Goal: Task Accomplishment & Management: Use online tool/utility

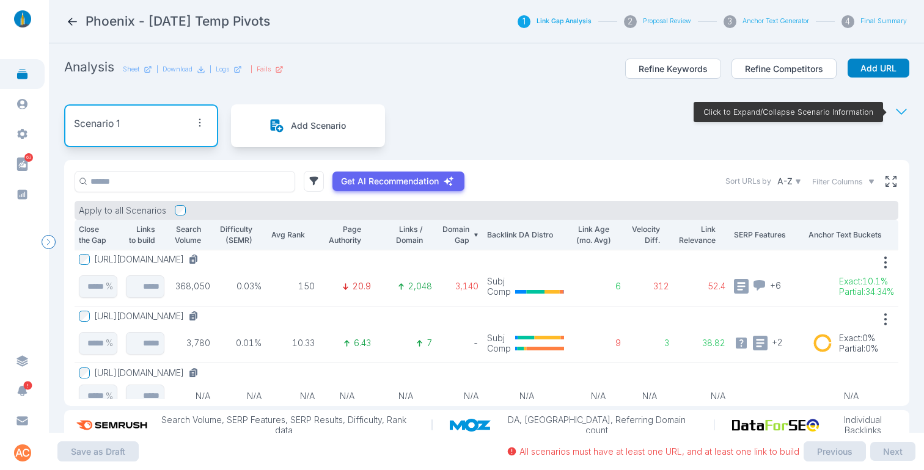
click at [203, 258] on button "[URL][DOMAIN_NAME]" at bounding box center [148, 259] width 109 height 11
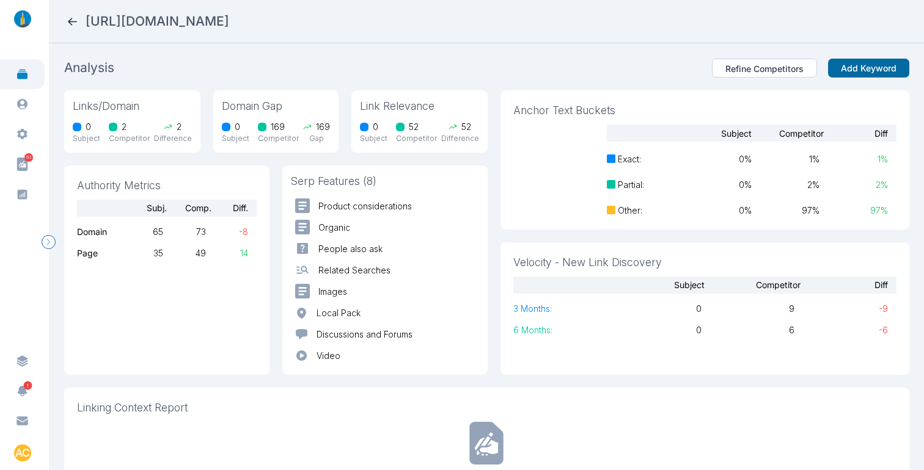
click at [869, 69] on button "Add Keyword" at bounding box center [868, 69] width 81 height 20
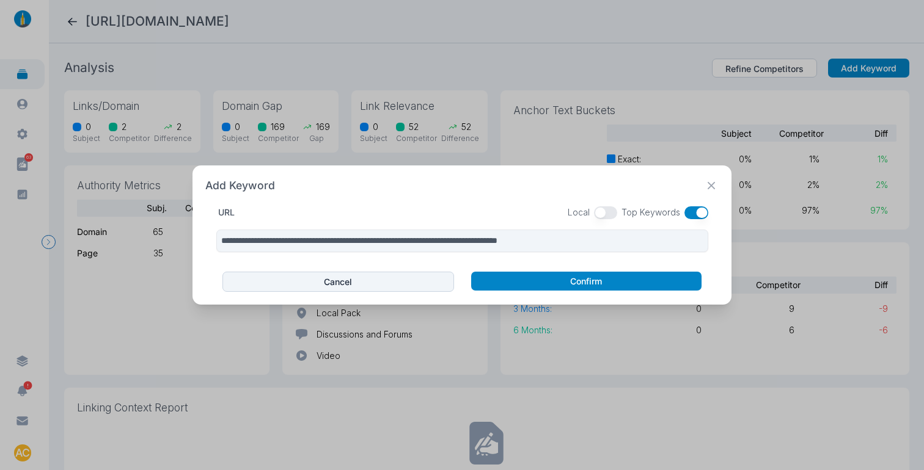
drag, startPoint x: 701, startPoint y: 211, endPoint x: 646, endPoint y: 217, distance: 55.3
click at [702, 211] on button "button" at bounding box center [696, 213] width 24 height 13
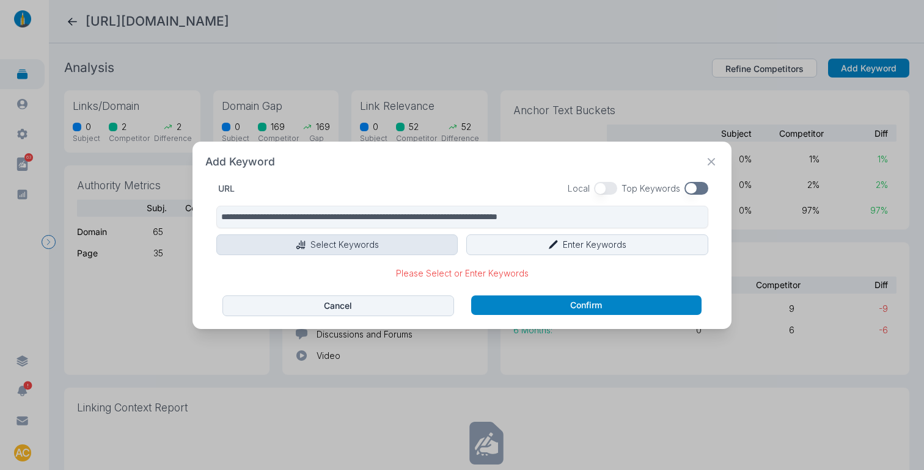
click at [305, 238] on button "Select Keywords" at bounding box center [337, 245] width 242 height 21
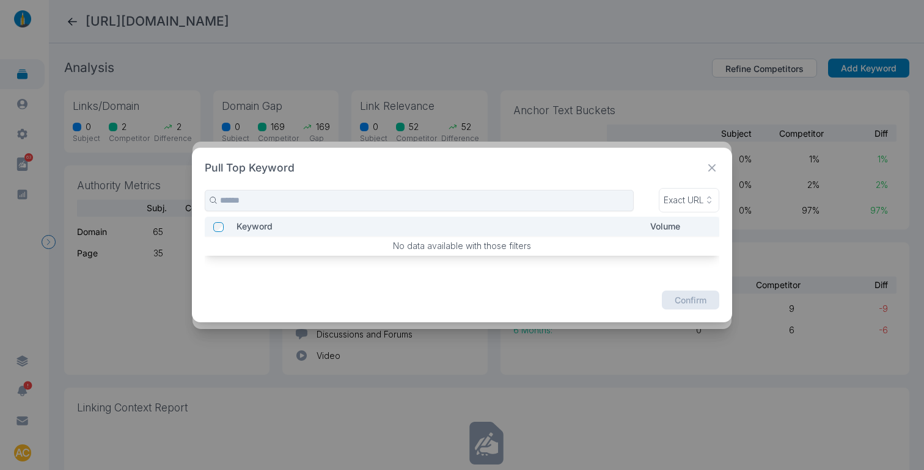
drag, startPoint x: 720, startPoint y: 169, endPoint x: 698, endPoint y: 185, distance: 28.0
click at [720, 169] on icon at bounding box center [711, 168] width 15 height 15
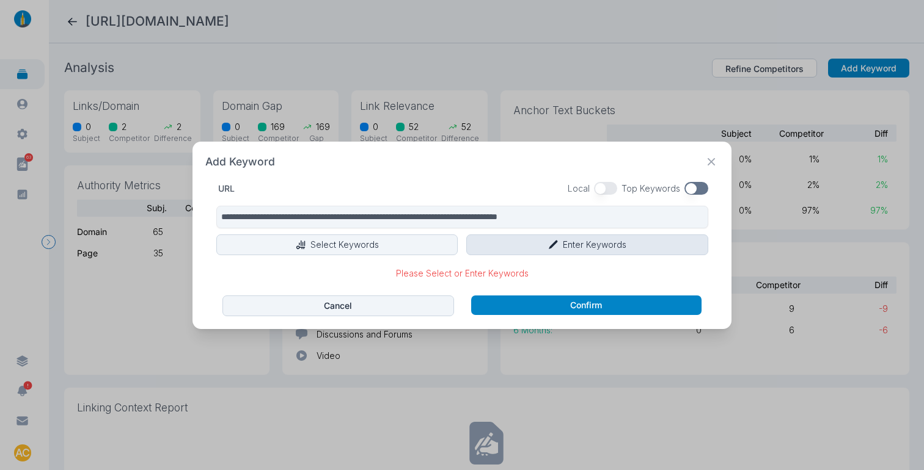
click at [587, 241] on button "Enter Keywords" at bounding box center [587, 245] width 242 height 21
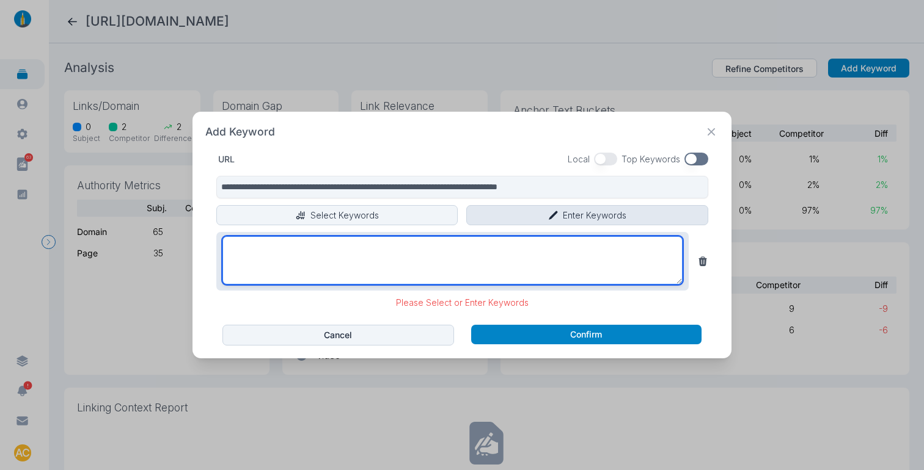
click at [587, 241] on textarea at bounding box center [452, 260] width 460 height 48
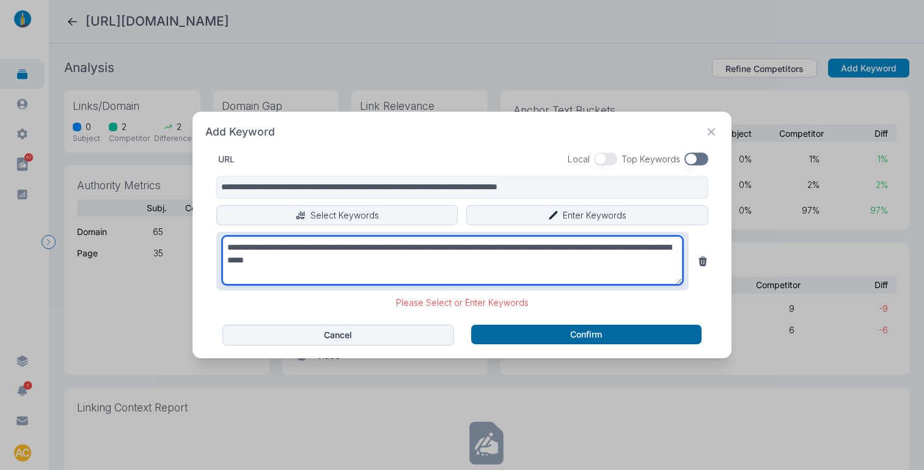
type textarea "**********"
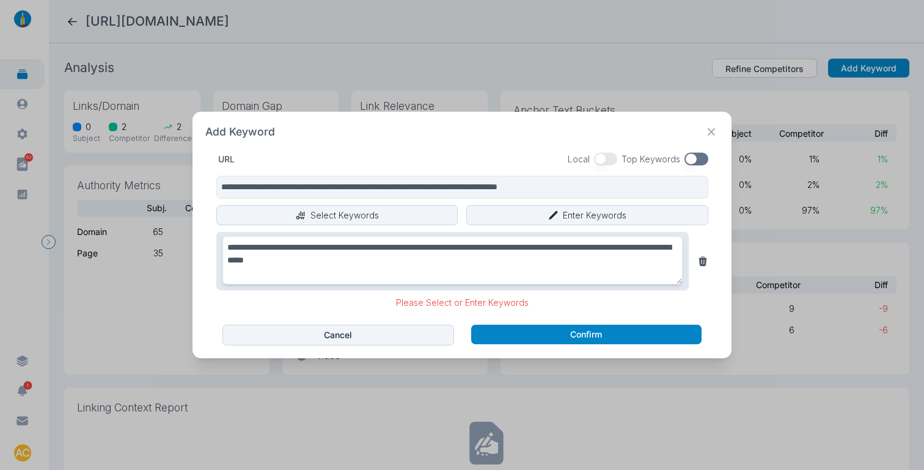
click at [582, 334] on div "Cancel Confirm" at bounding box center [461, 335] width 513 height 21
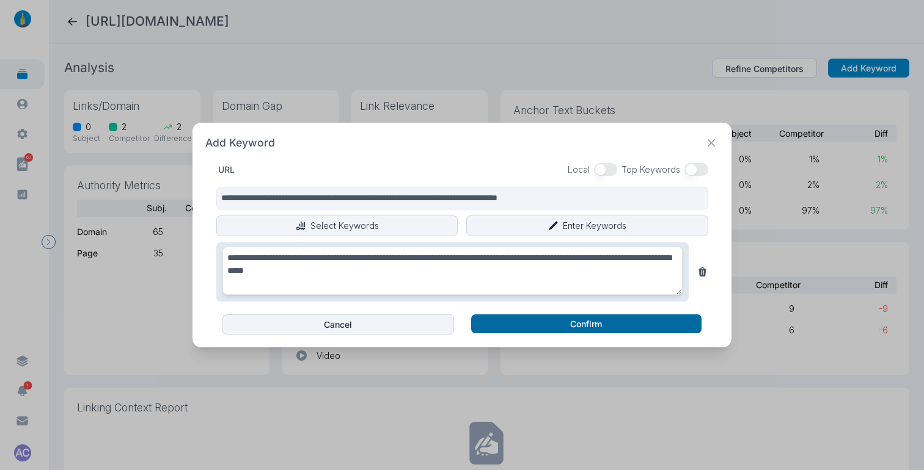
click at [587, 321] on button "Confirm" at bounding box center [586, 325] width 230 height 20
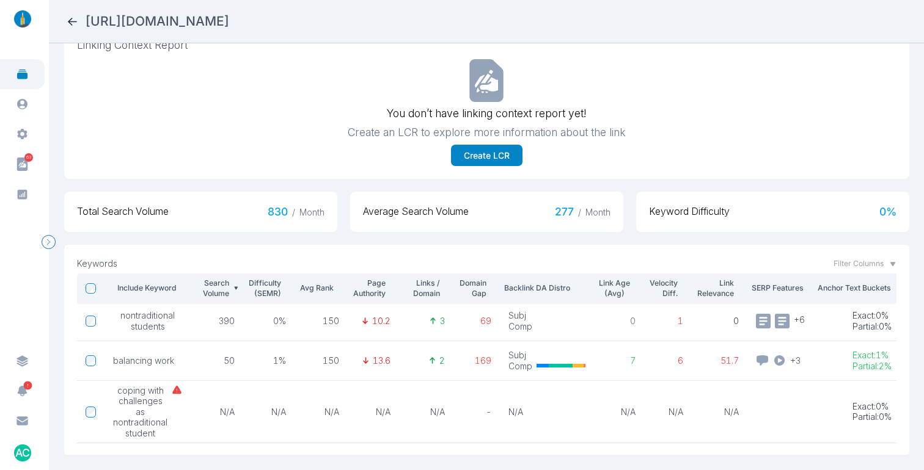
scroll to position [82, 0]
click at [96, 349] on td at bounding box center [91, 360] width 28 height 40
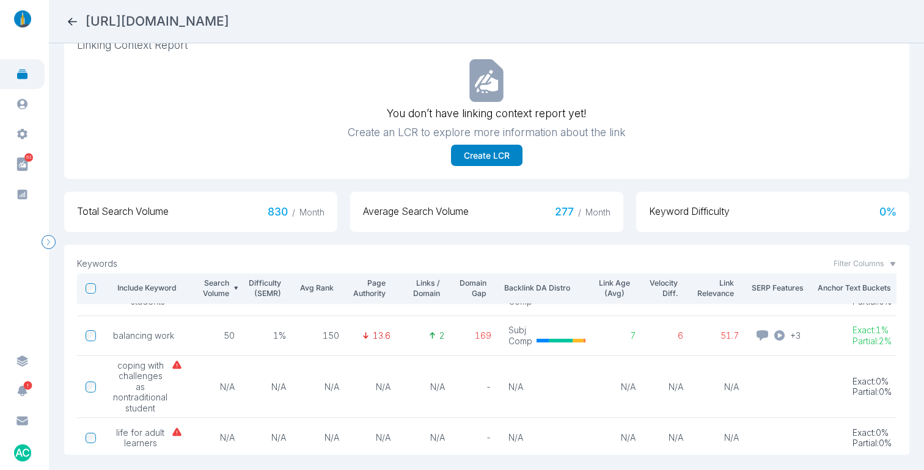
scroll to position [115, 0]
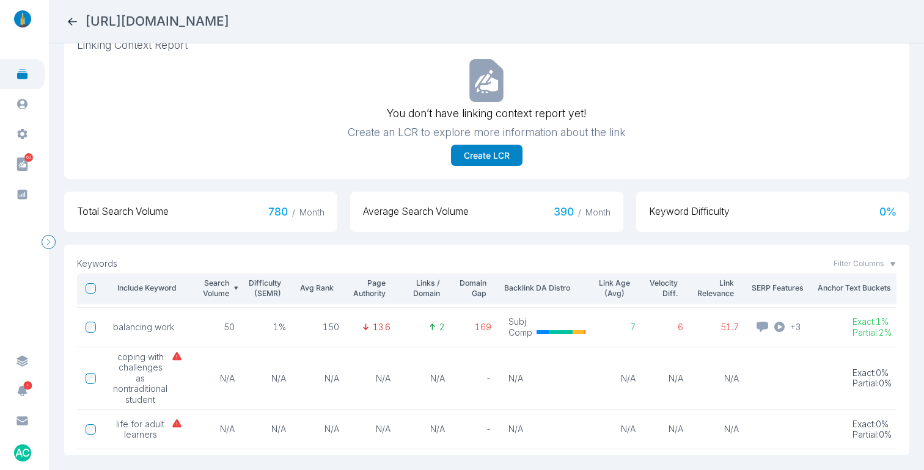
click at [75, 22] on icon at bounding box center [72, 21] width 13 height 13
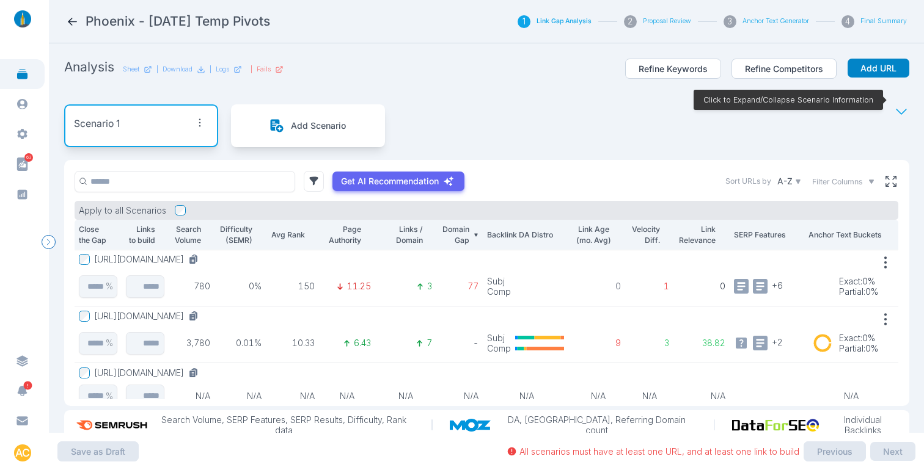
scroll to position [31, 0]
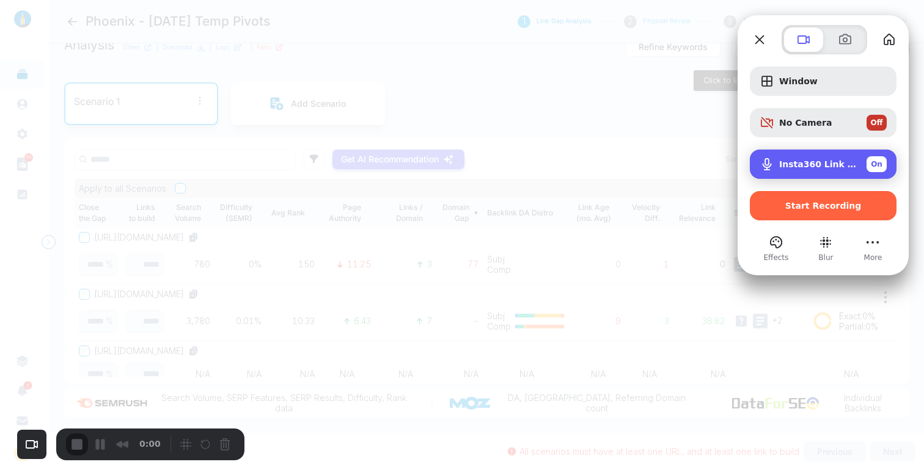
click at [825, 161] on span "Insta360 Link (2e1a:4c01)" at bounding box center [818, 164] width 78 height 10
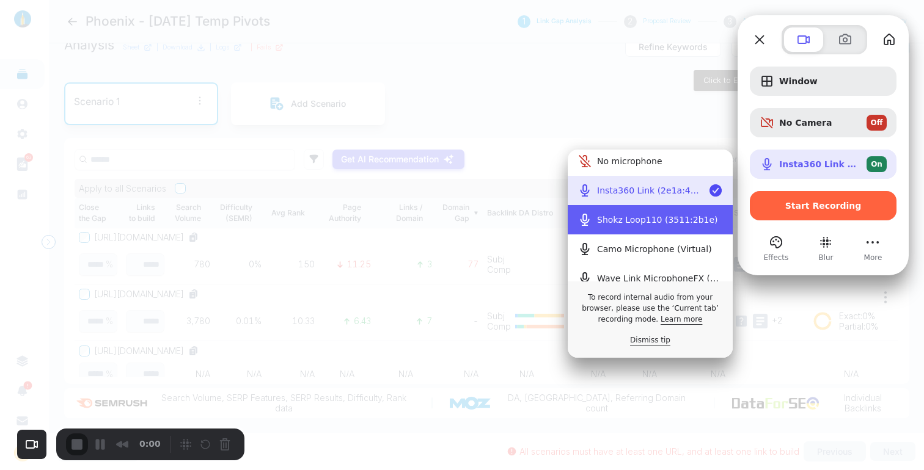
scroll to position [0, 0]
click at [652, 213] on \(3511\ "Shokz Loop110 (3511:2b1e)" at bounding box center [650, 221] width 165 height 29
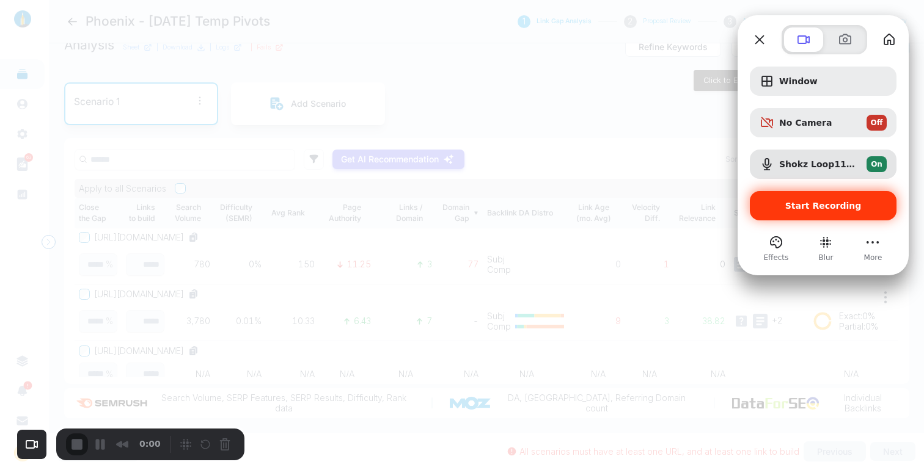
click at [789, 202] on span "Start Recording" at bounding box center [822, 206] width 127 height 10
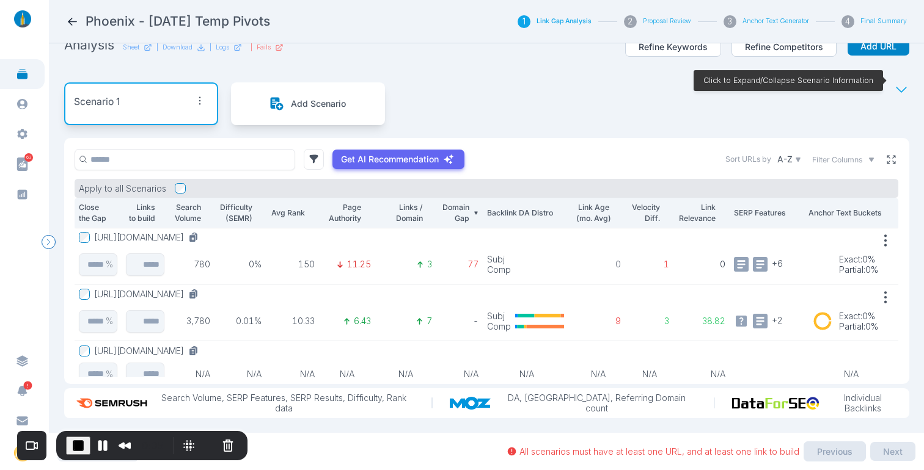
click at [886, 155] on icon at bounding box center [890, 159] width 9 height 9
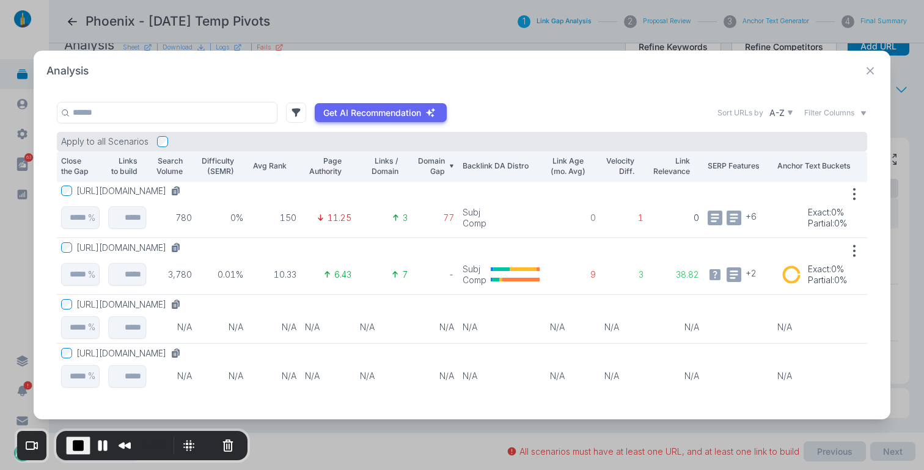
click at [186, 189] on button "[URL][DOMAIN_NAME]" at bounding box center [130, 191] width 109 height 11
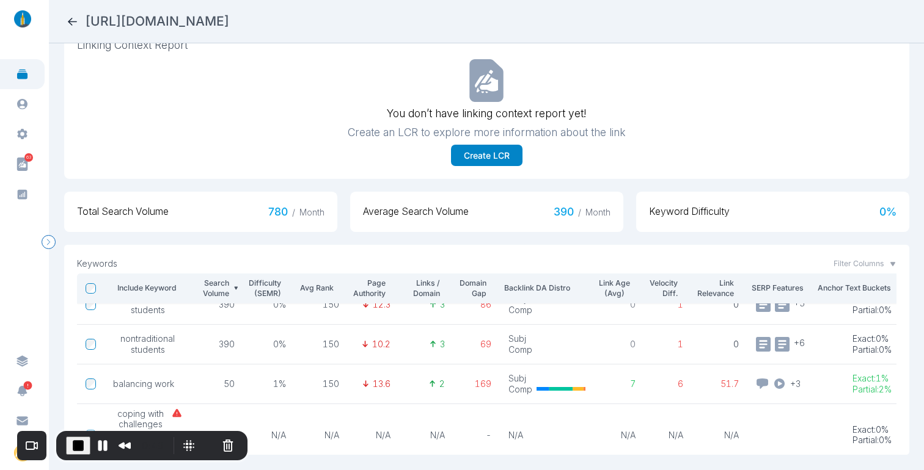
scroll to position [57, 0]
drag, startPoint x: 351, startPoint y: 20, endPoint x: 610, endPoint y: 27, distance: 258.5
click at [229, 26] on h2 "[URL][DOMAIN_NAME]" at bounding box center [158, 21] width 144 height 17
click at [229, 25] on h2 "[URL][DOMAIN_NAME]" at bounding box center [158, 21] width 144 height 17
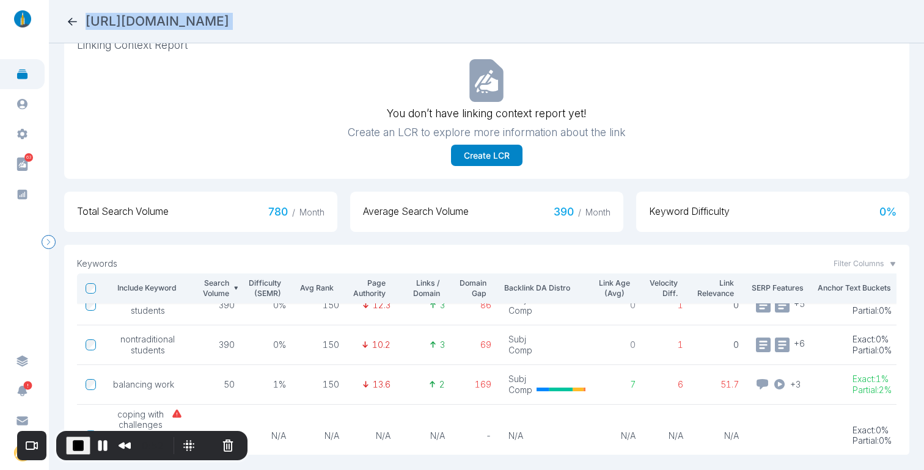
click at [229, 25] on h2 "[URL][DOMAIN_NAME]" at bounding box center [158, 21] width 144 height 17
click at [677, 25] on div "[URL][DOMAIN_NAME]" at bounding box center [486, 21] width 841 height 17
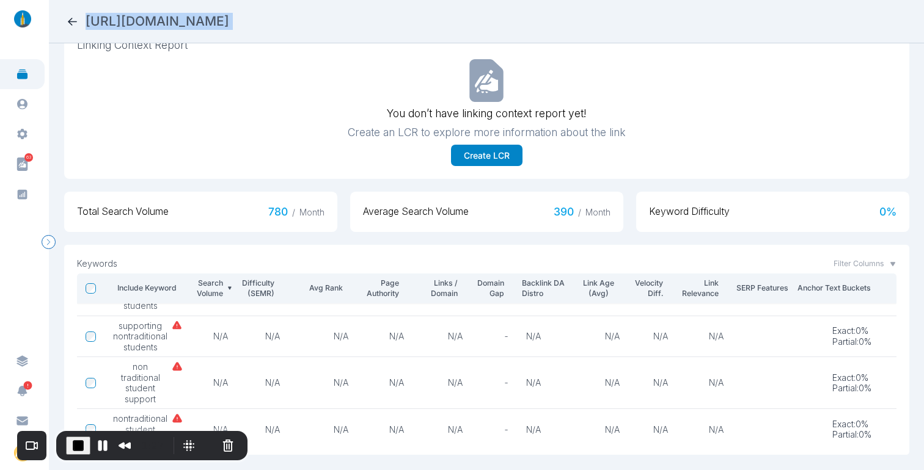
scroll to position [463, 0]
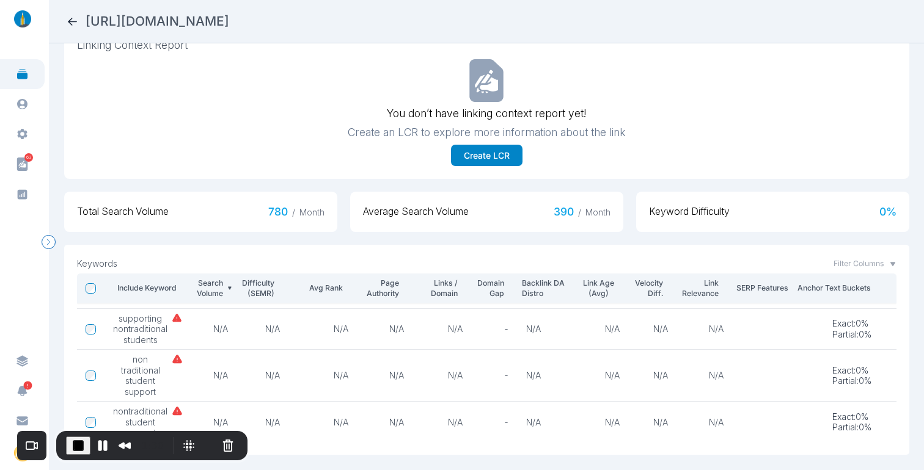
drag, startPoint x: 173, startPoint y: 434, endPoint x: 136, endPoint y: 462, distance: 47.0
click at [164, 460] on div "1:30" at bounding box center [151, 445] width 191 height 29
click at [229, 27] on h2 "[URL][DOMAIN_NAME]" at bounding box center [158, 21] width 144 height 17
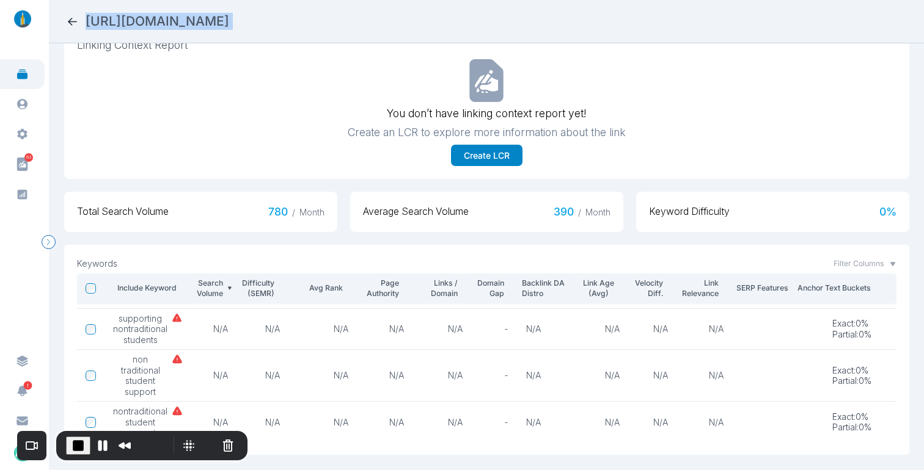
copy h2 "[URL][DOMAIN_NAME]"
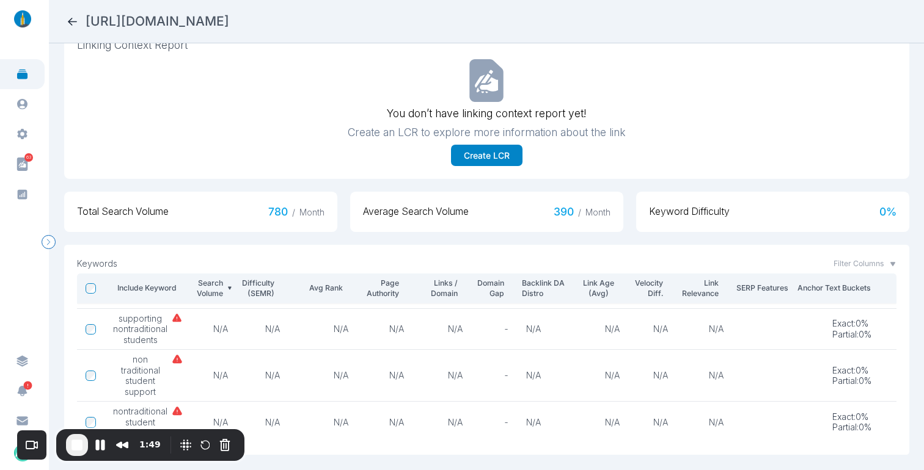
drag, startPoint x: 323, startPoint y: 18, endPoint x: 605, endPoint y: 25, distance: 283.0
click at [229, 25] on h2 "[URL][DOMAIN_NAME]" at bounding box center [158, 21] width 144 height 17
click at [229, 26] on h2 "[URL][DOMAIN_NAME]" at bounding box center [158, 21] width 144 height 17
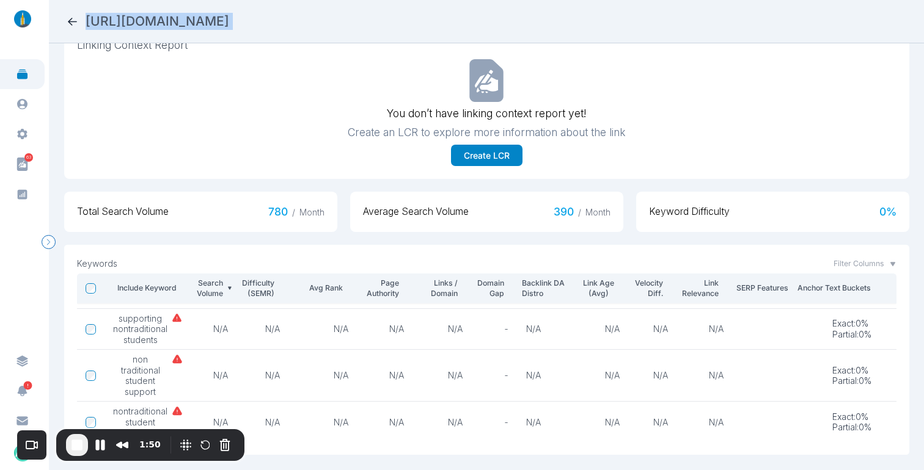
click at [229, 23] on h2 "[URL][DOMAIN_NAME]" at bounding box center [158, 21] width 144 height 17
click at [71, 20] on icon at bounding box center [72, 21] width 13 height 13
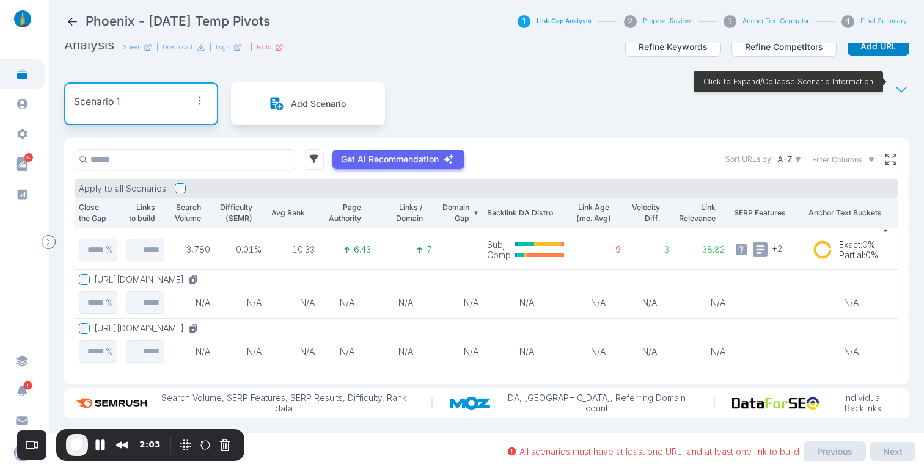
scroll to position [71, 0]
click at [203, 323] on div "[URL][DOMAIN_NAME]" at bounding box center [148, 328] width 109 height 11
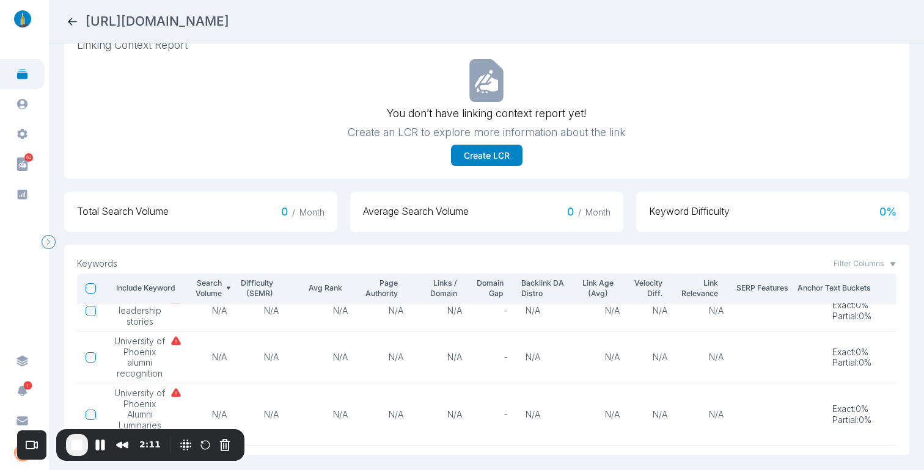
scroll to position [16, 0]
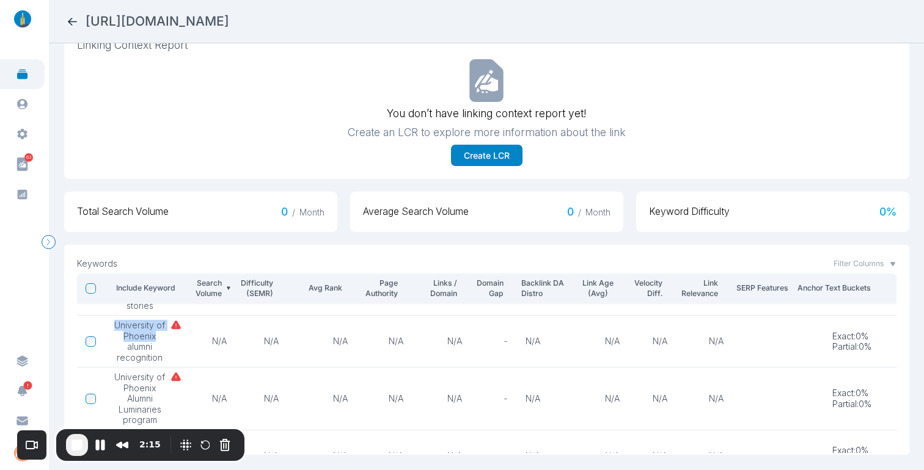
drag, startPoint x: 139, startPoint y: 329, endPoint x: 155, endPoint y: 332, distance: 16.8
click at [155, 332] on span "University of Phoenix alumni recognition" at bounding box center [139, 341] width 53 height 43
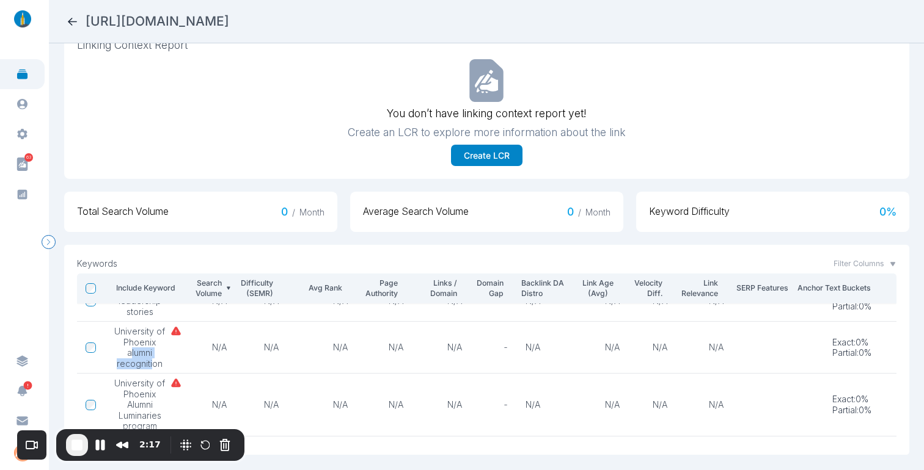
drag, startPoint x: 151, startPoint y: 351, endPoint x: 142, endPoint y: 343, distance: 11.3
click at [131, 342] on span "University of Phoenix alumni recognition" at bounding box center [139, 347] width 53 height 43
click at [142, 343] on span "University of Phoenix alumni recognition" at bounding box center [139, 347] width 53 height 43
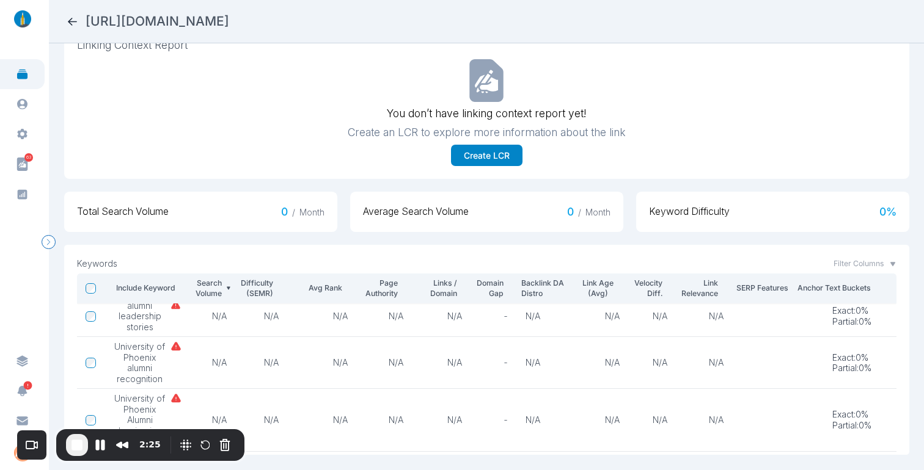
scroll to position [0, 0]
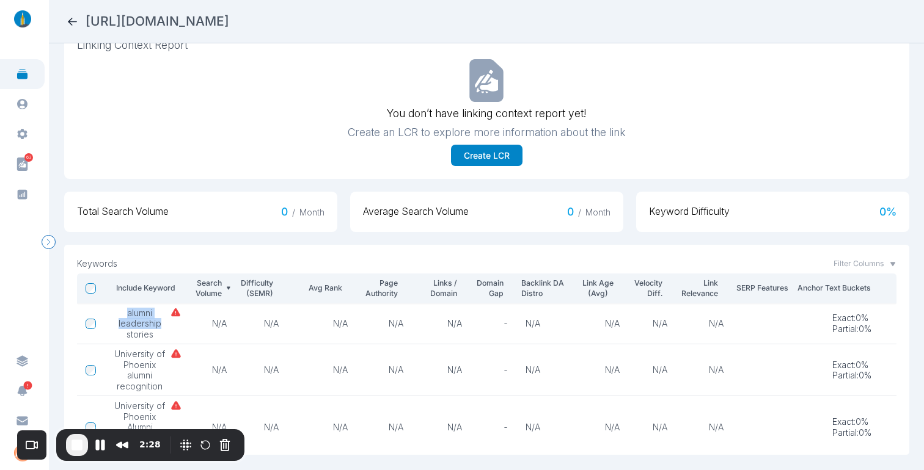
drag, startPoint x: 126, startPoint y: 304, endPoint x: 161, endPoint y: 313, distance: 36.6
click at [161, 313] on span "alumni leadership stories" at bounding box center [139, 324] width 53 height 32
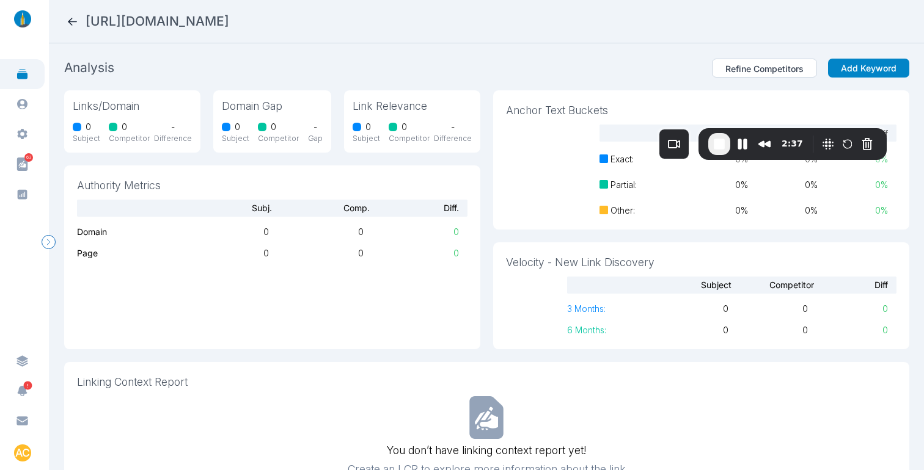
drag, startPoint x: 60, startPoint y: 434, endPoint x: 712, endPoint y: 135, distance: 717.9
click at [715, 134] on div "2:37" at bounding box center [792, 144] width 188 height 32
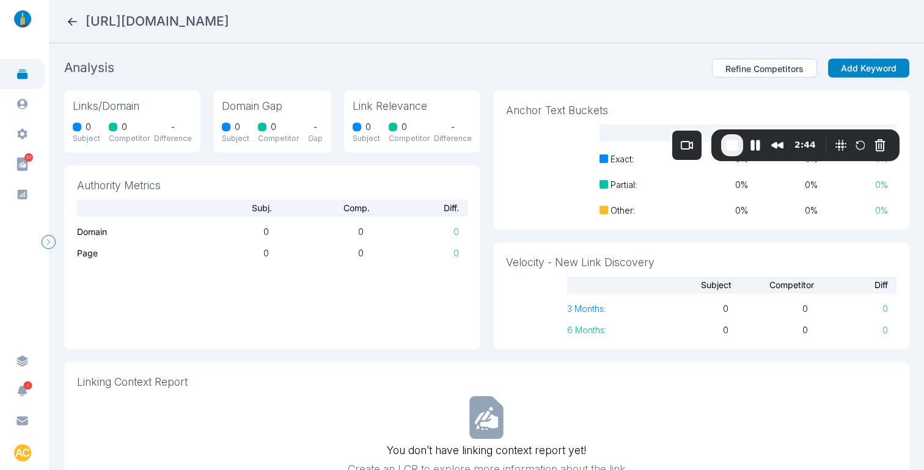
click at [71, 26] on icon at bounding box center [72, 21] width 13 height 13
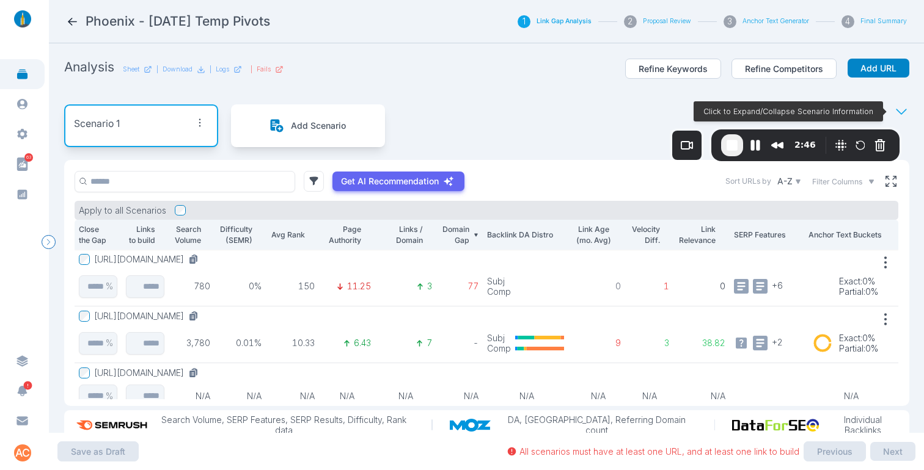
scroll to position [31, 0]
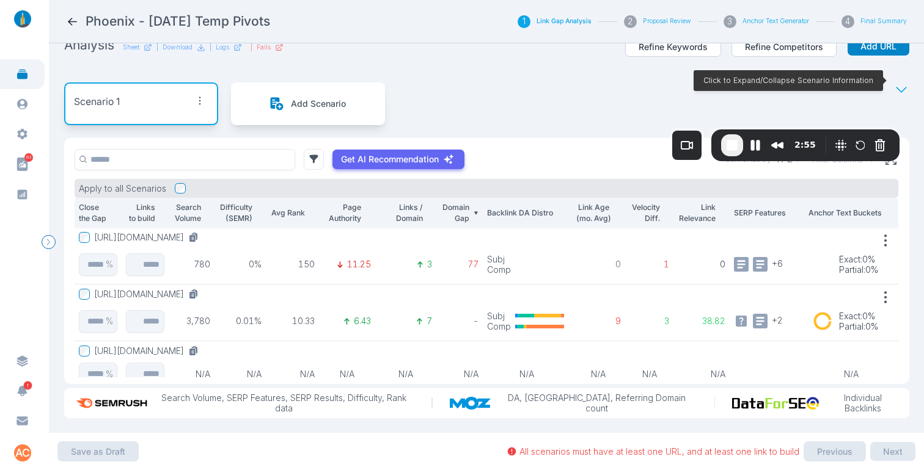
click at [203, 289] on button "[URL][DOMAIN_NAME]" at bounding box center [148, 294] width 109 height 11
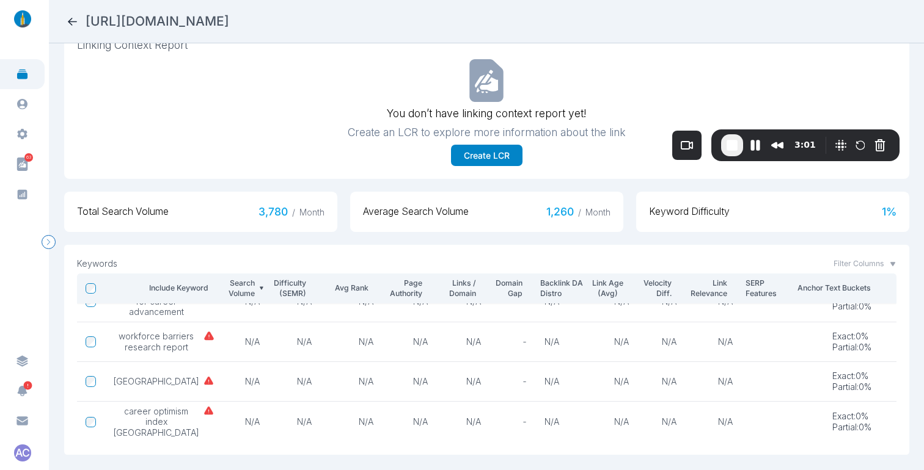
scroll to position [250, 0]
drag, startPoint x: 307, startPoint y: 21, endPoint x: 98, endPoint y: 20, distance: 208.9
click at [86, 19] on div "[URL][DOMAIN_NAME]" at bounding box center [486, 21] width 841 height 17
copy h2 "[URL][DOMAIN_NAME]"
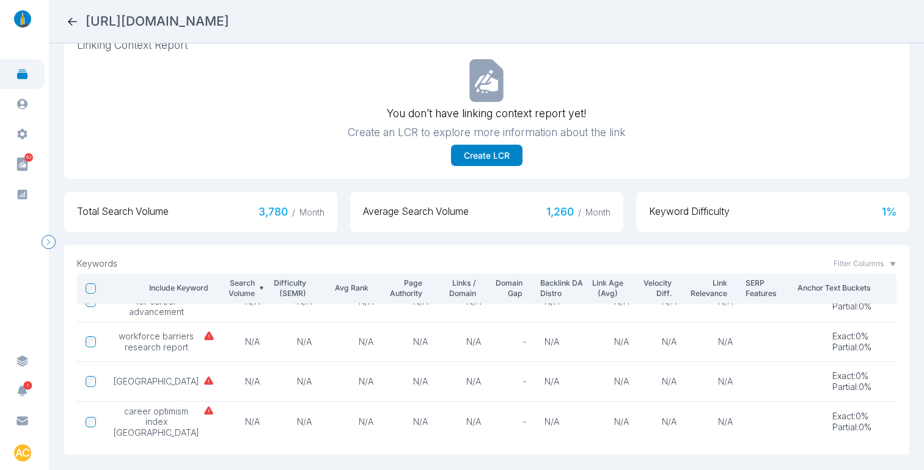
click at [68, 26] on icon at bounding box center [72, 21] width 13 height 13
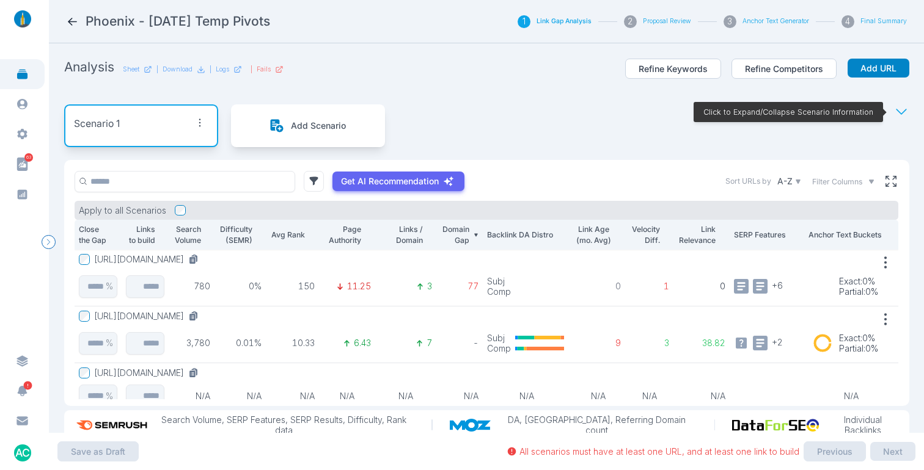
click at [70, 11] on nav "Phoenix - Oct 2025 Temp Pivots 1 Link Gap Analysis 2 Proposal Review 3 Anchor T…" at bounding box center [486, 21] width 875 height 43
click at [71, 16] on icon at bounding box center [72, 21] width 13 height 13
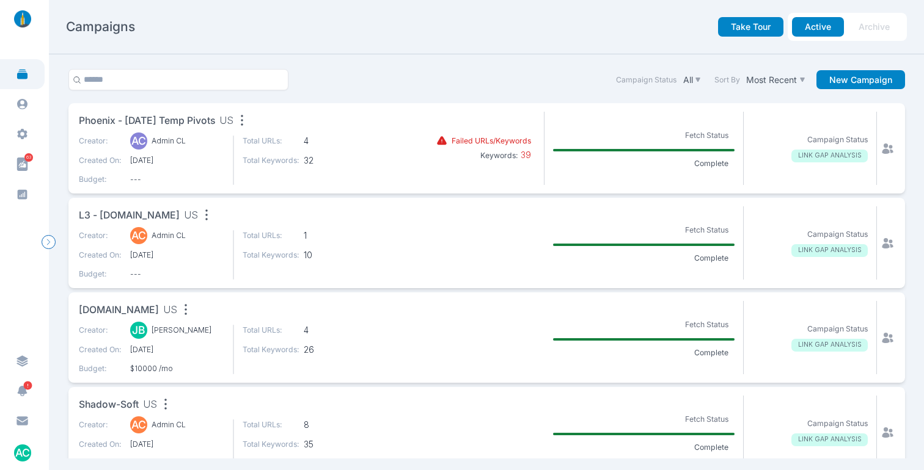
click at [204, 120] on span "Phoenix - [DATE] Temp Pivots" at bounding box center [147, 121] width 136 height 15
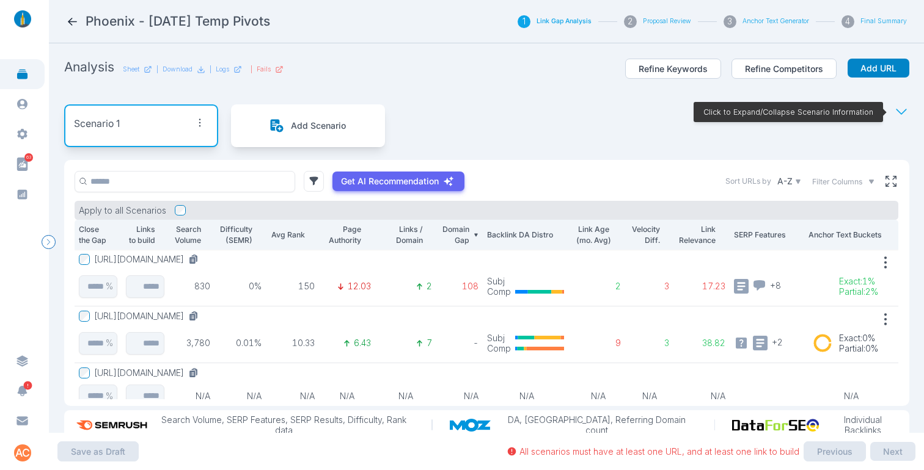
click at [203, 258] on button "[URL][DOMAIN_NAME]" at bounding box center [148, 259] width 109 height 11
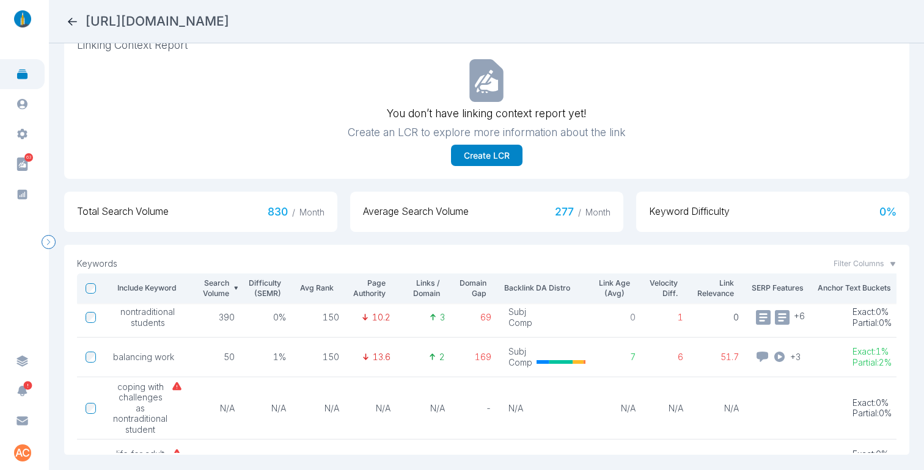
scroll to position [87, 0]
drag, startPoint x: 166, startPoint y: 420, endPoint x: 120, endPoint y: 386, distance: 57.7
click at [120, 386] on div "coping with challenges as nontraditional student" at bounding box center [148, 407] width 70 height 54
copy span "challenges as nontraditional student"
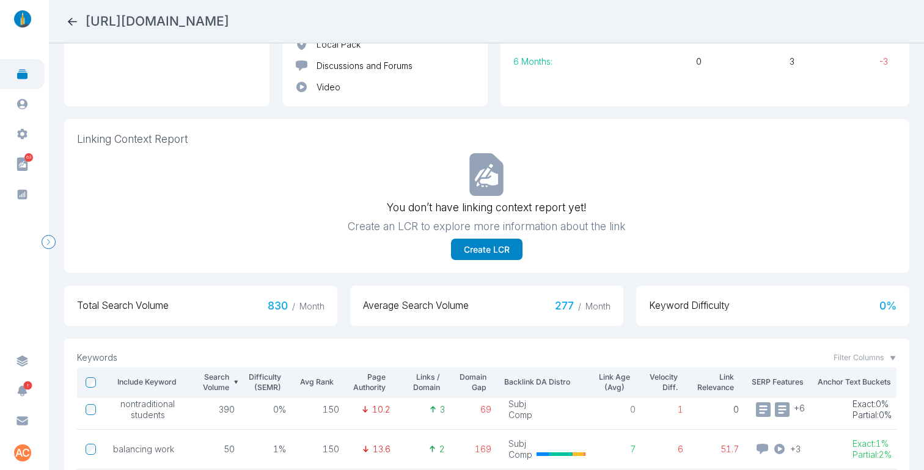
scroll to position [0, 0]
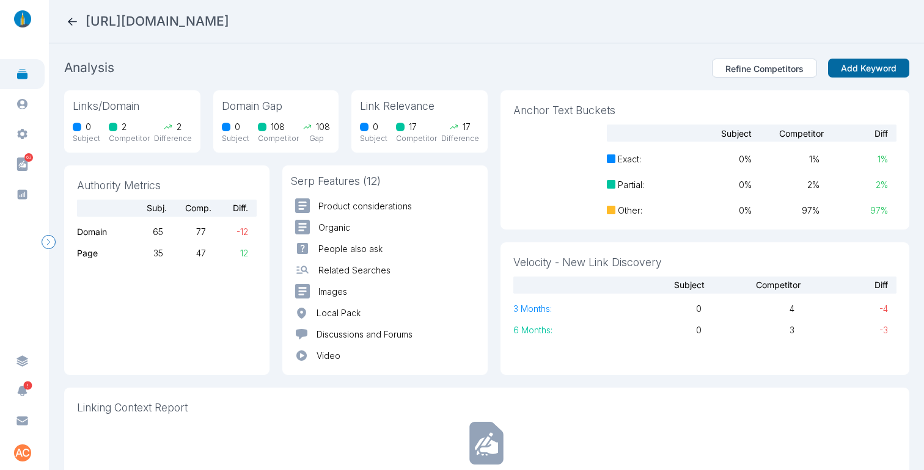
click at [846, 64] on button "Add Keyword" at bounding box center [868, 69] width 81 height 20
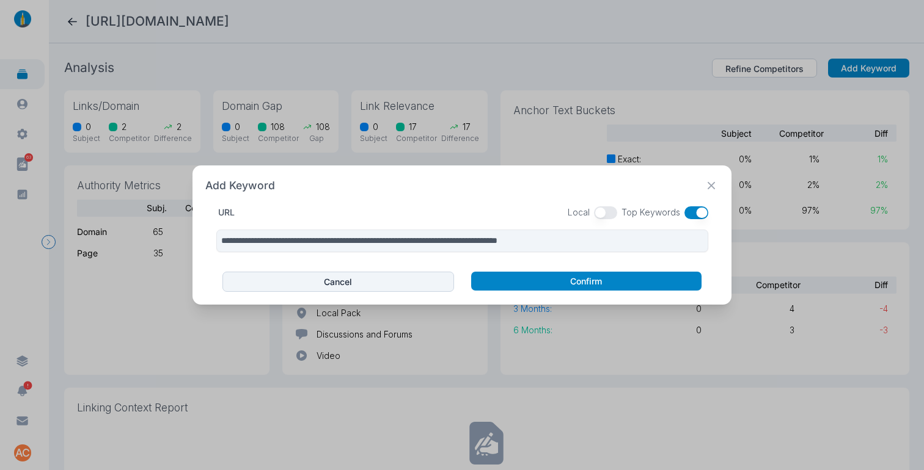
drag, startPoint x: 700, startPoint y: 214, endPoint x: 682, endPoint y: 218, distance: 17.5
click at [700, 214] on button "button" at bounding box center [696, 213] width 24 height 13
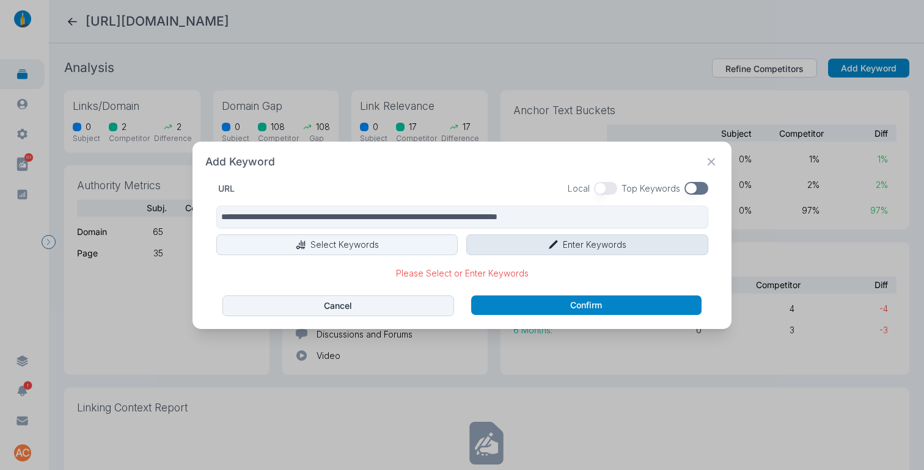
click at [580, 247] on button "Enter Keywords" at bounding box center [587, 245] width 242 height 21
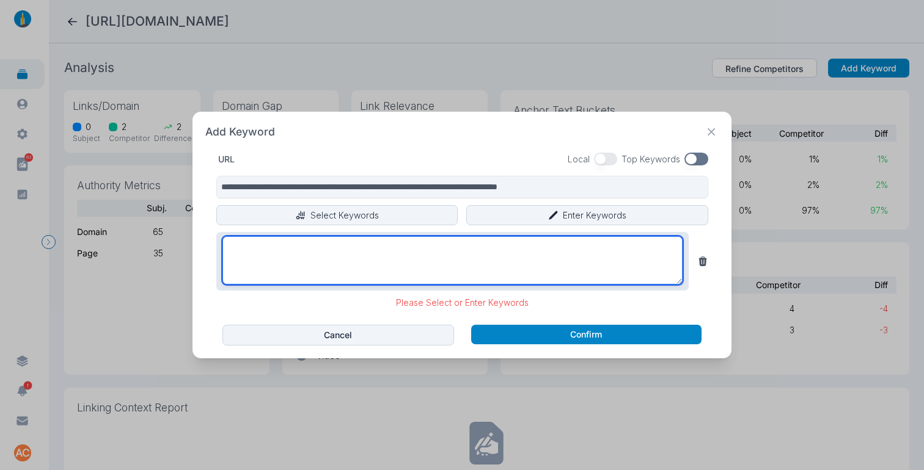
click at [477, 263] on textarea at bounding box center [452, 260] width 460 height 48
paste textarea "**********"
click at [278, 247] on textarea "**********" at bounding box center [452, 260] width 460 height 48
type textarea "**********"
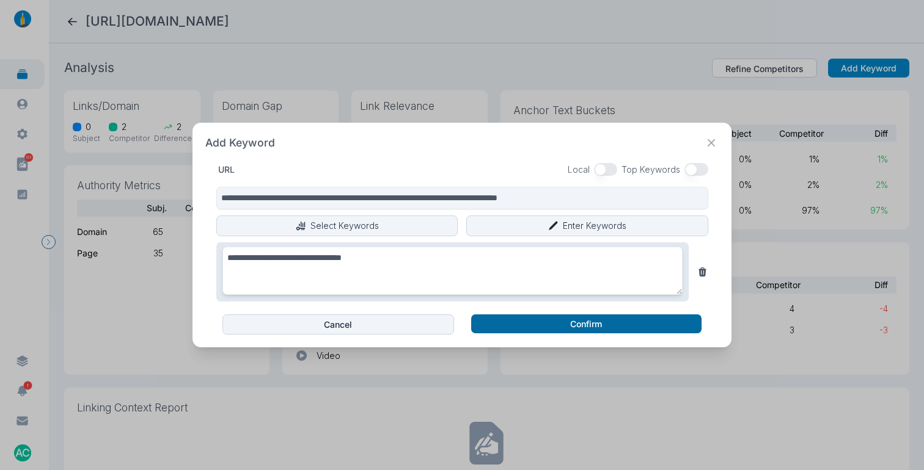
click at [611, 327] on button "Confirm" at bounding box center [586, 325] width 230 height 20
